Goal: Task Accomplishment & Management: Use online tool/utility

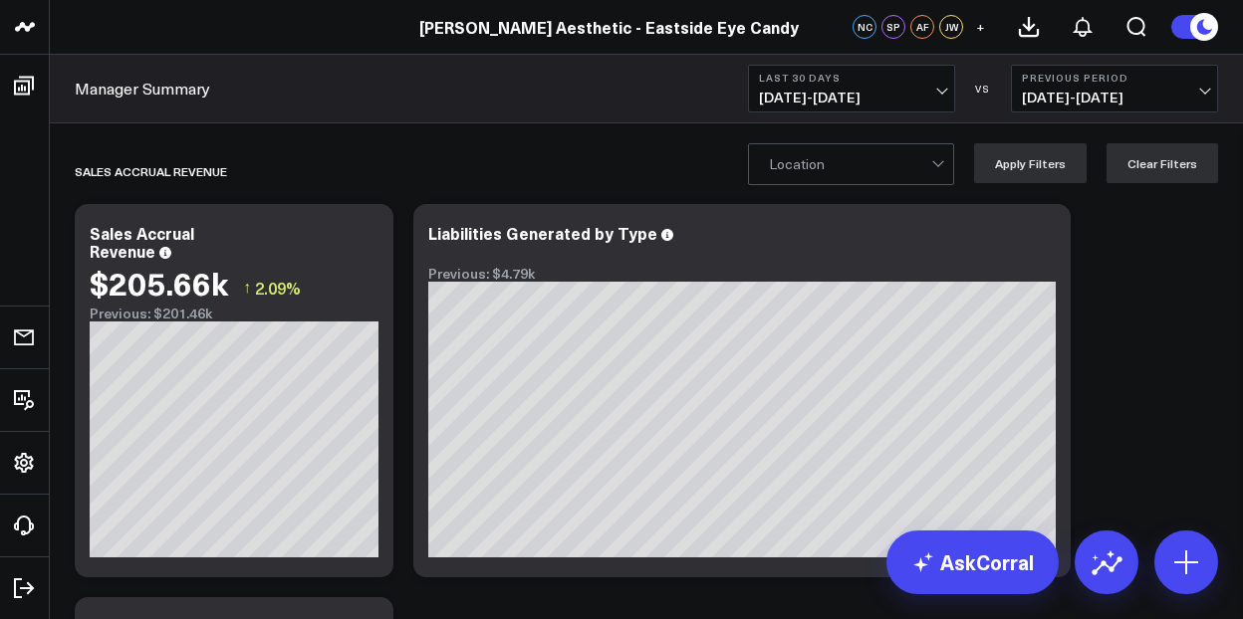
click at [895, 87] on button "Last 30 Days [DATE] - [DATE]" at bounding box center [851, 89] width 207 height 48
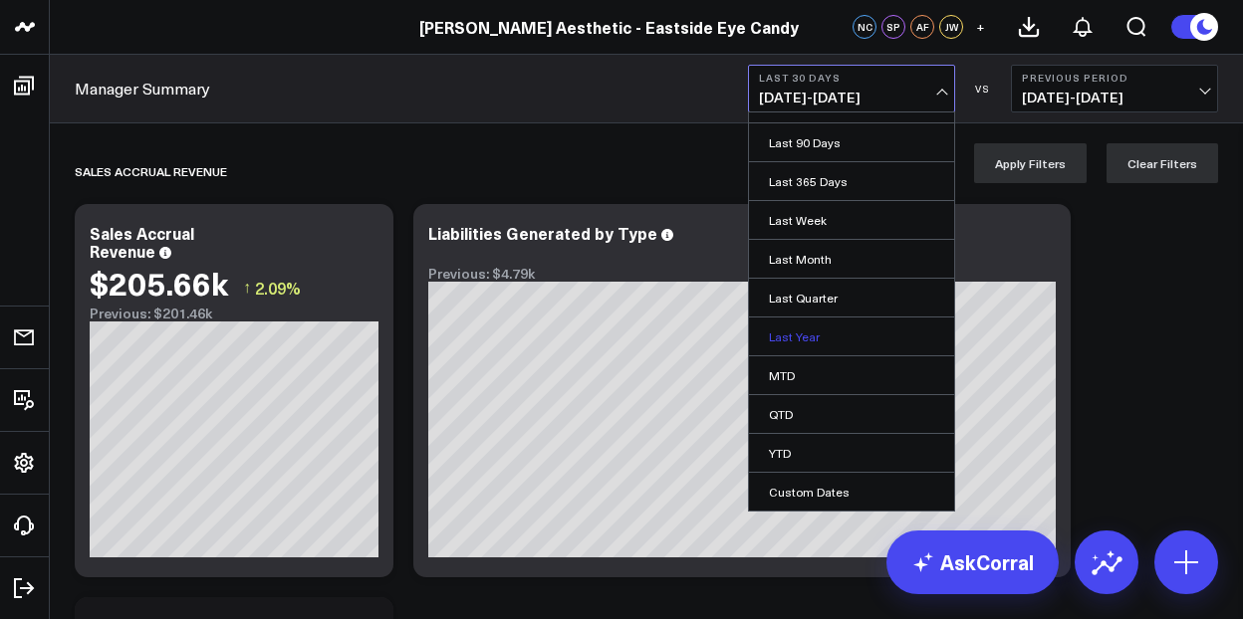
scroll to position [199, 0]
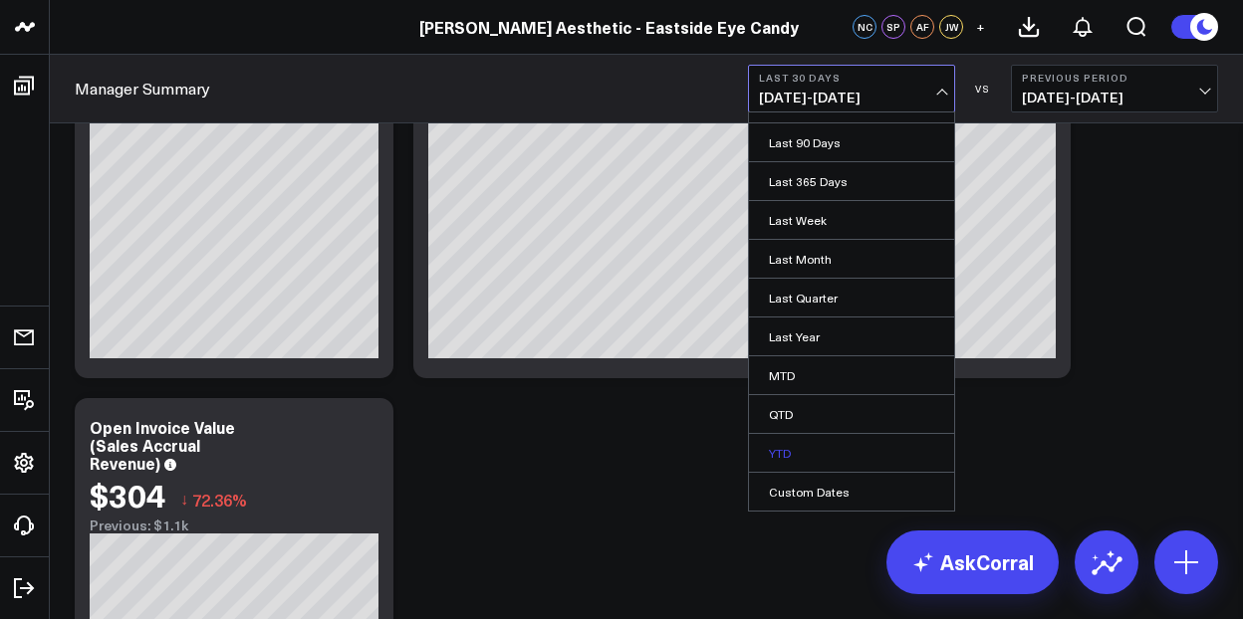
click at [791, 438] on link "YTD" at bounding box center [851, 453] width 205 height 38
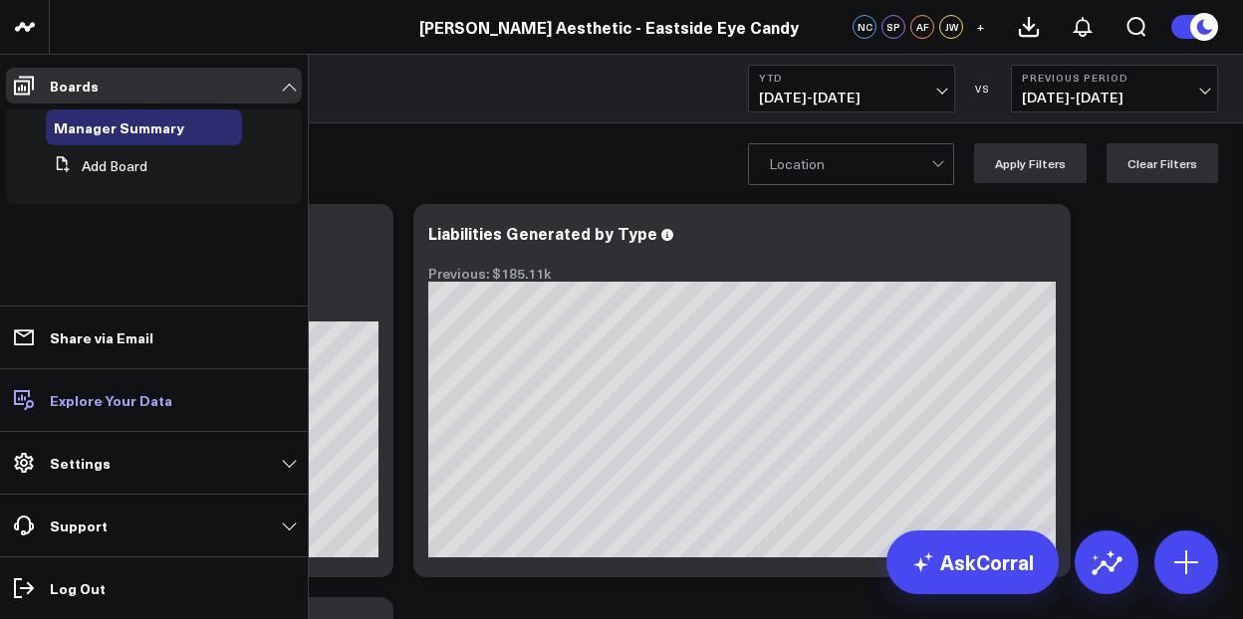
click at [123, 399] on p "Explore Your Data" at bounding box center [111, 400] width 122 height 16
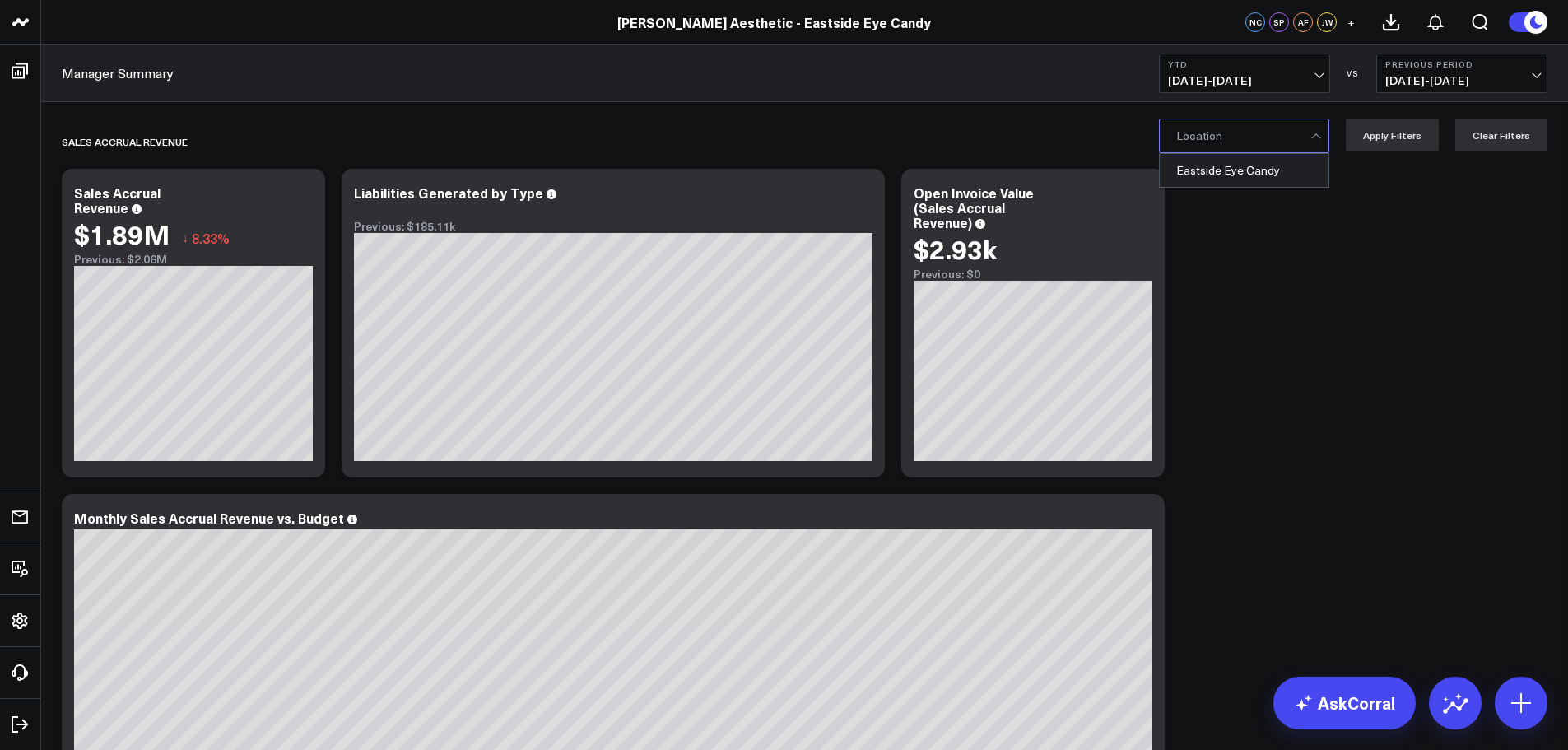
click at [1027, 173] on div "Eastside Eye Candy" at bounding box center [1244, 170] width 169 height 33
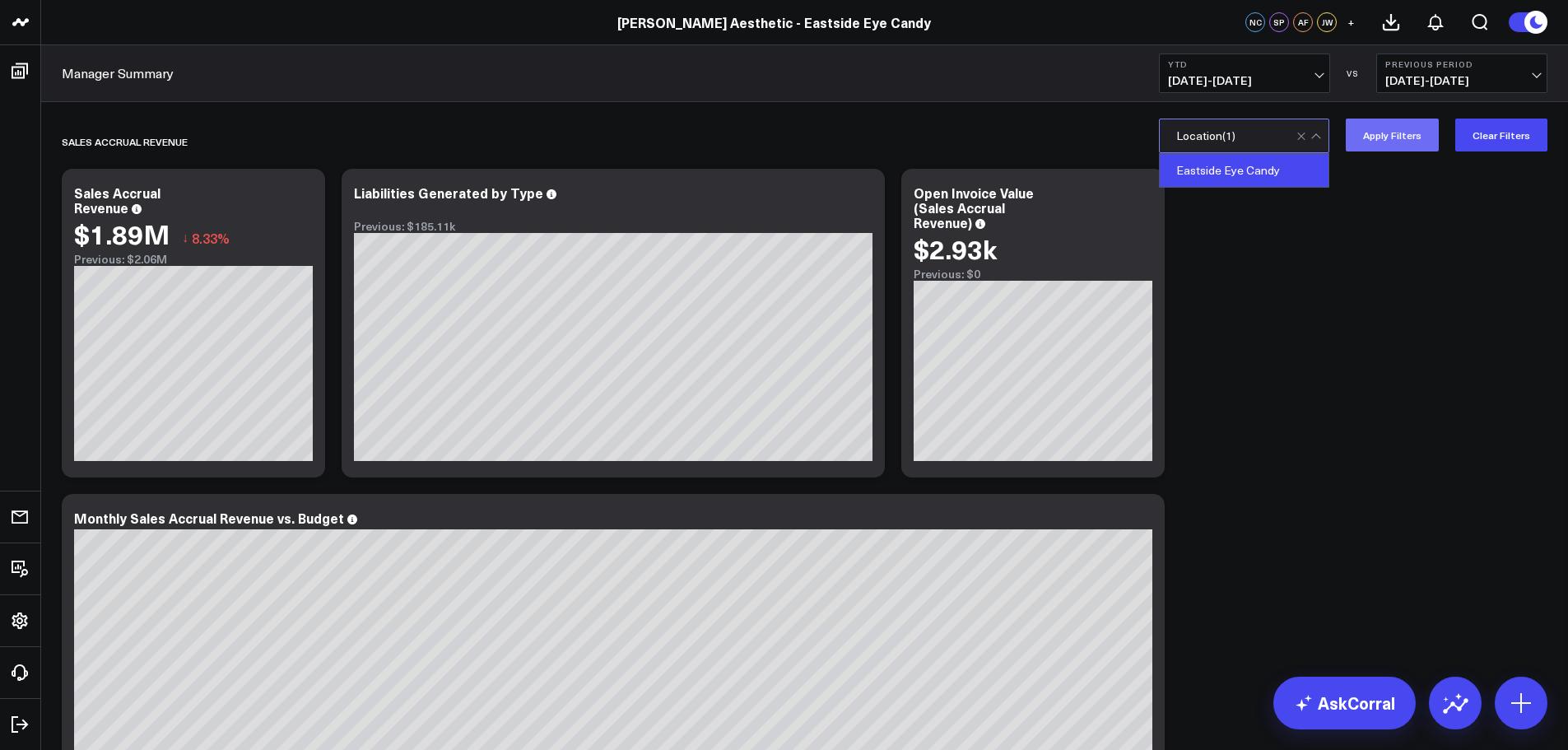
click at [1027, 146] on button "Apply Filters" at bounding box center [1392, 135] width 93 height 33
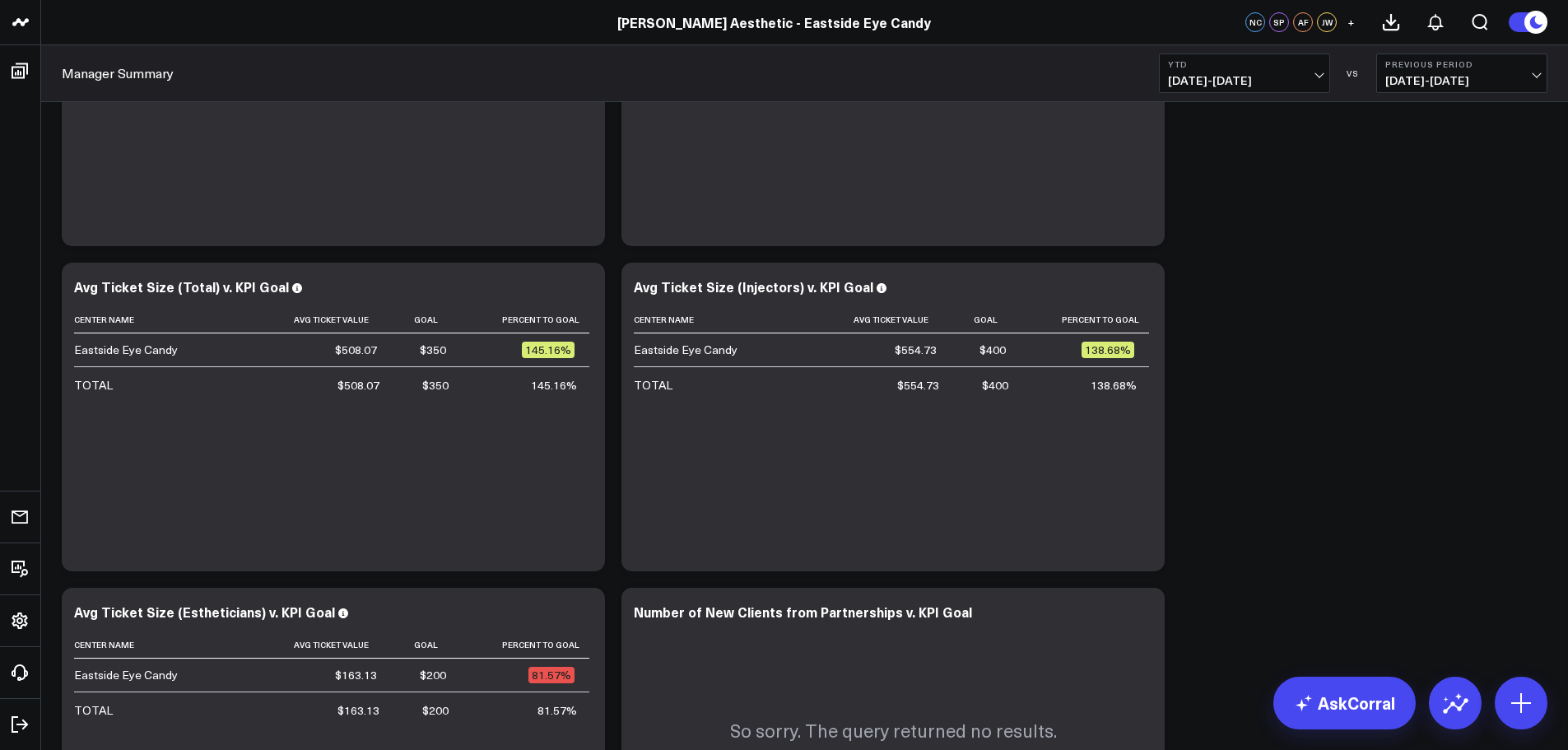
scroll to position [4529, 0]
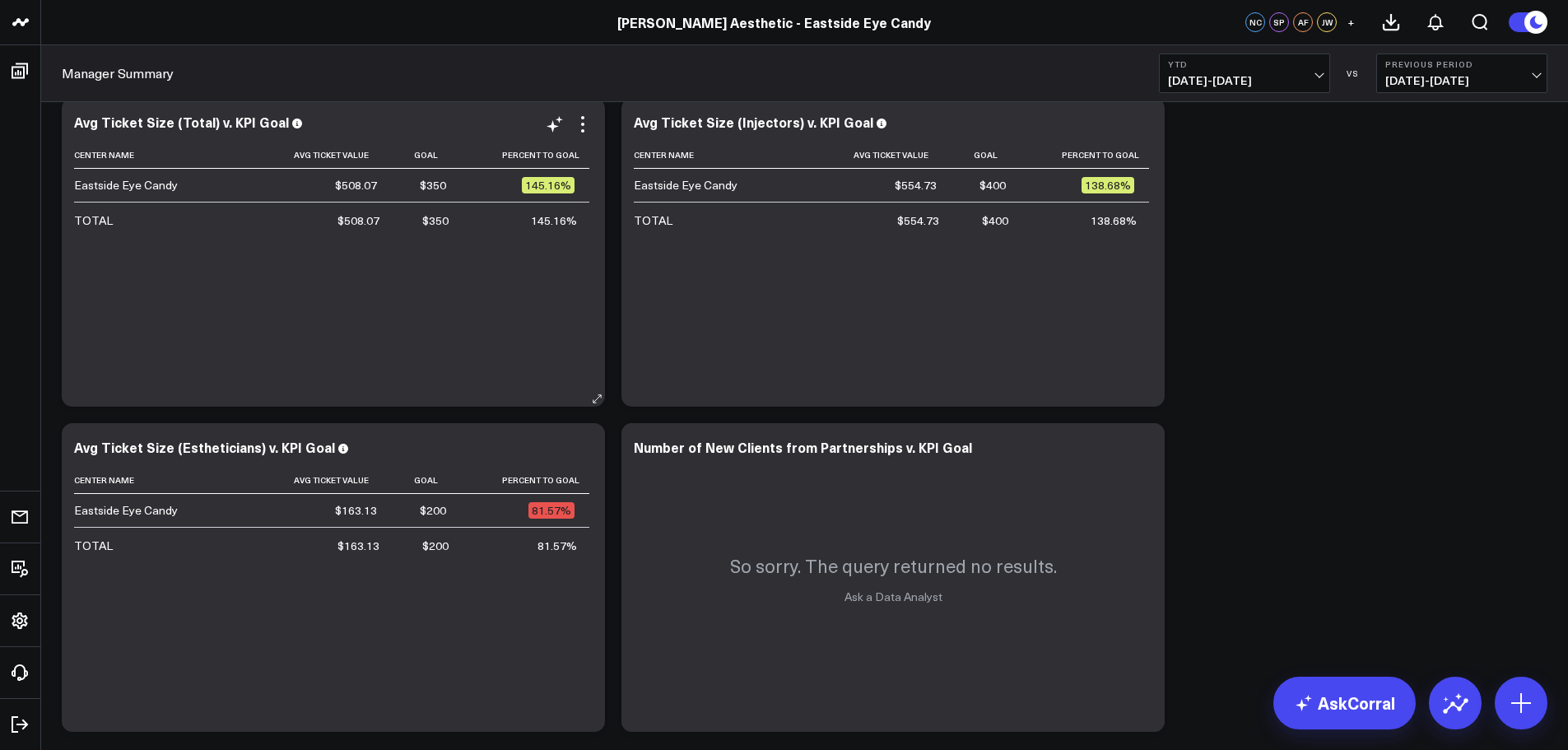
click at [409, 313] on div "Center Name Avg Ticket Value Goal Percent To Goal Eastside Eye Candy $508.07 $3…" at bounding box center [333, 265] width 518 height 249
click at [584, 122] on icon at bounding box center [583, 124] width 20 height 20
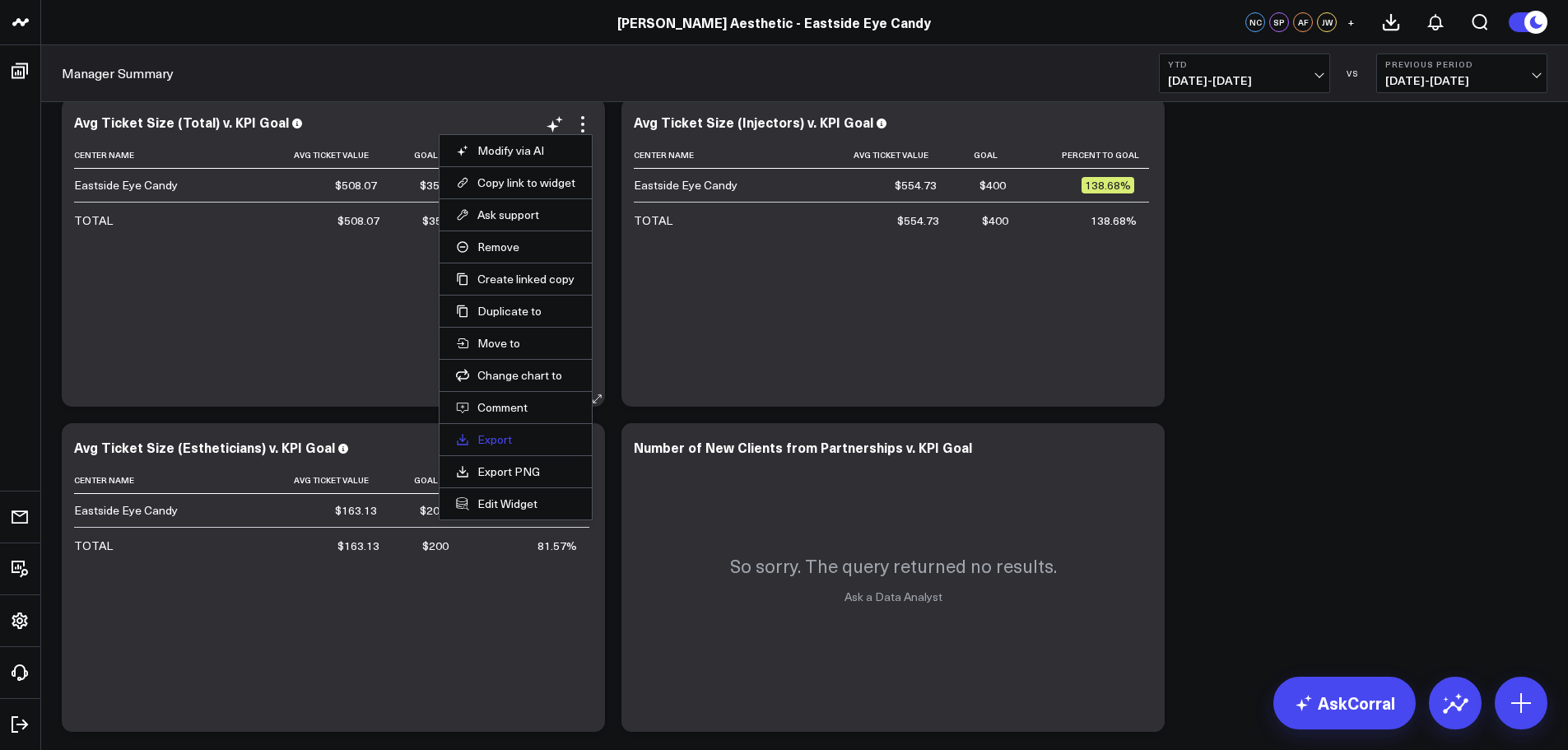
click at [493, 443] on link "Export" at bounding box center [516, 440] width 119 height 15
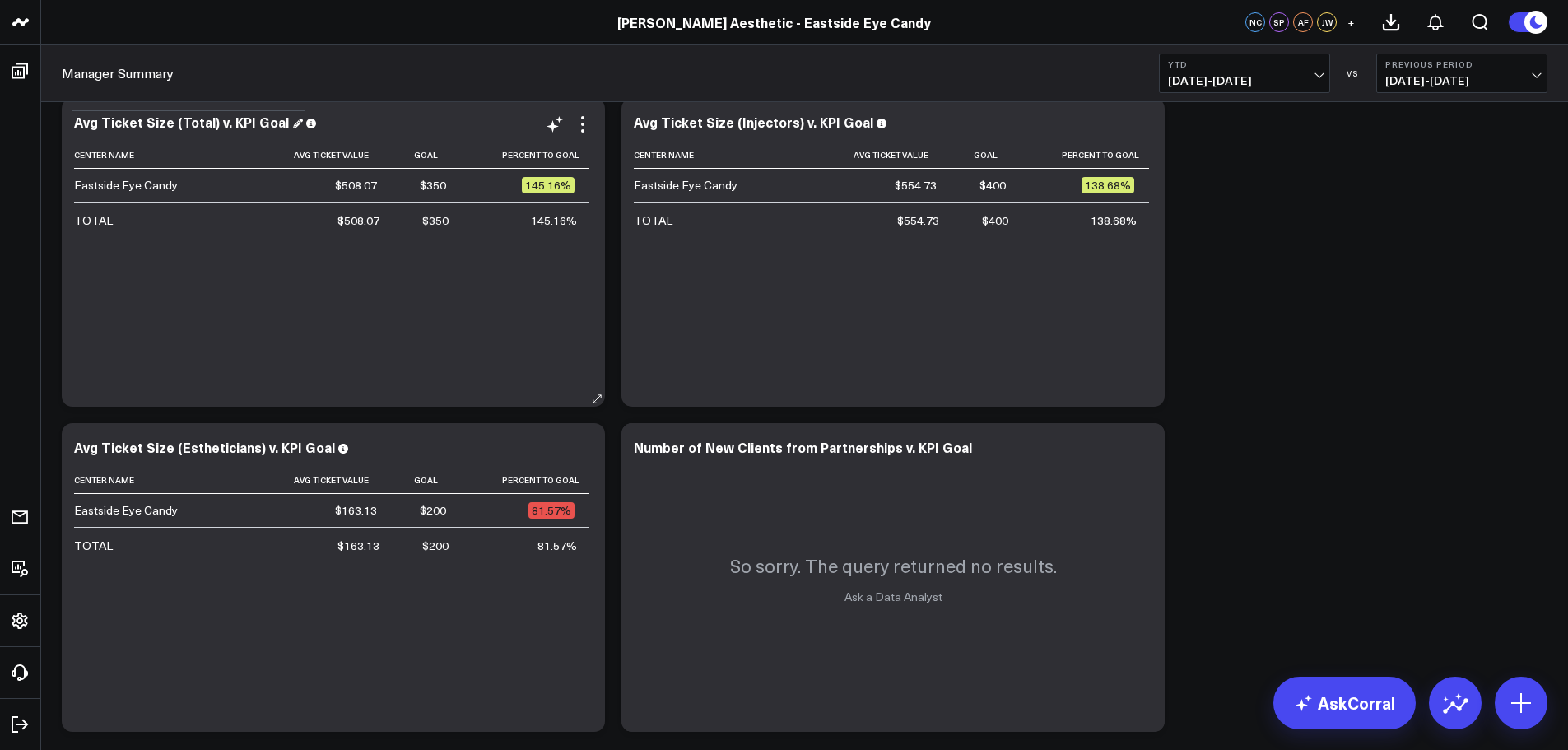
click at [168, 119] on div "Avg Ticket Size (Total) v. KPI Goal" at bounding box center [188, 122] width 229 height 18
click at [286, 126] on div "Avg Ticket Size (Total) v. KPI Goal" at bounding box center [188, 122] width 229 height 18
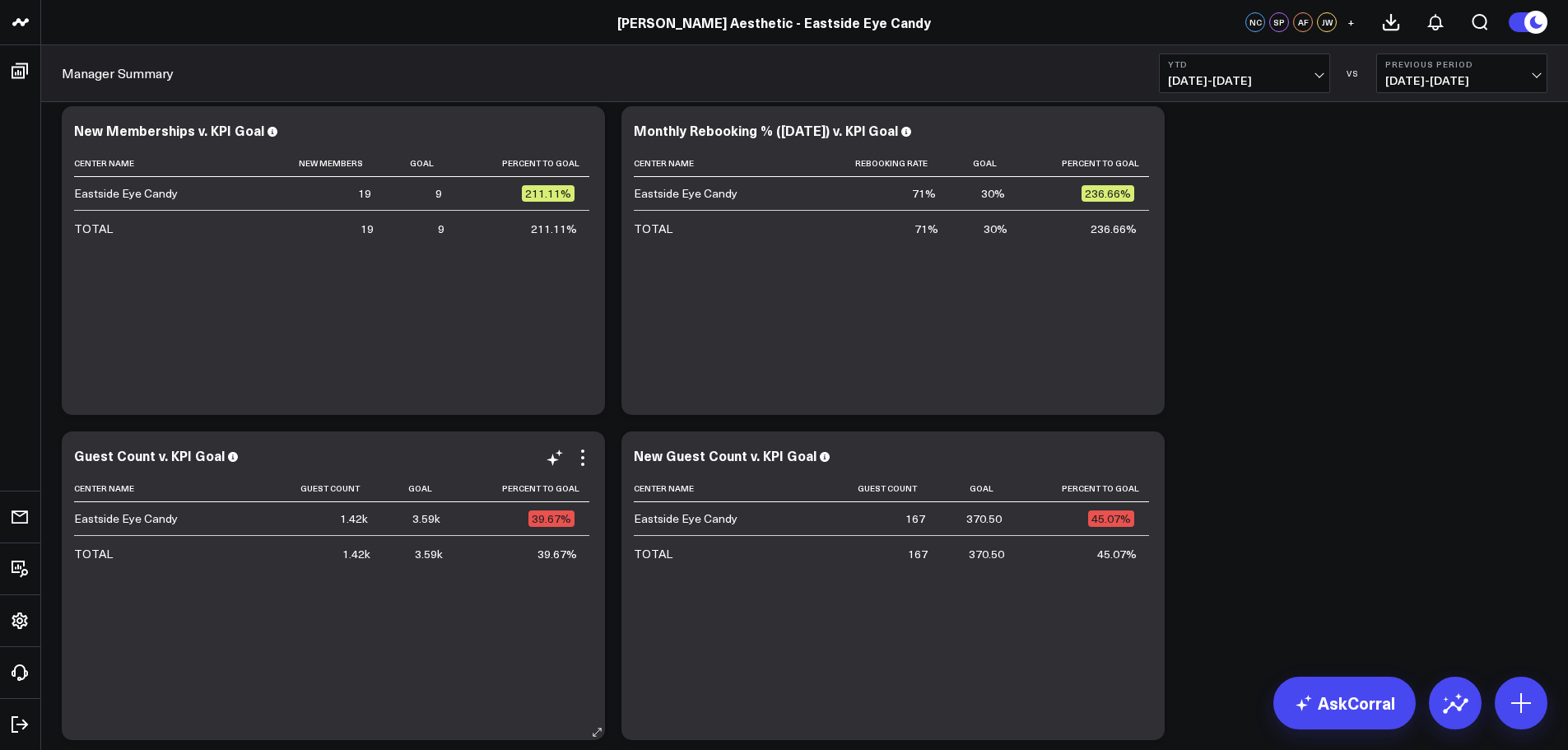
scroll to position [3706, 0]
